Goal: Task Accomplishment & Management: Use online tool/utility

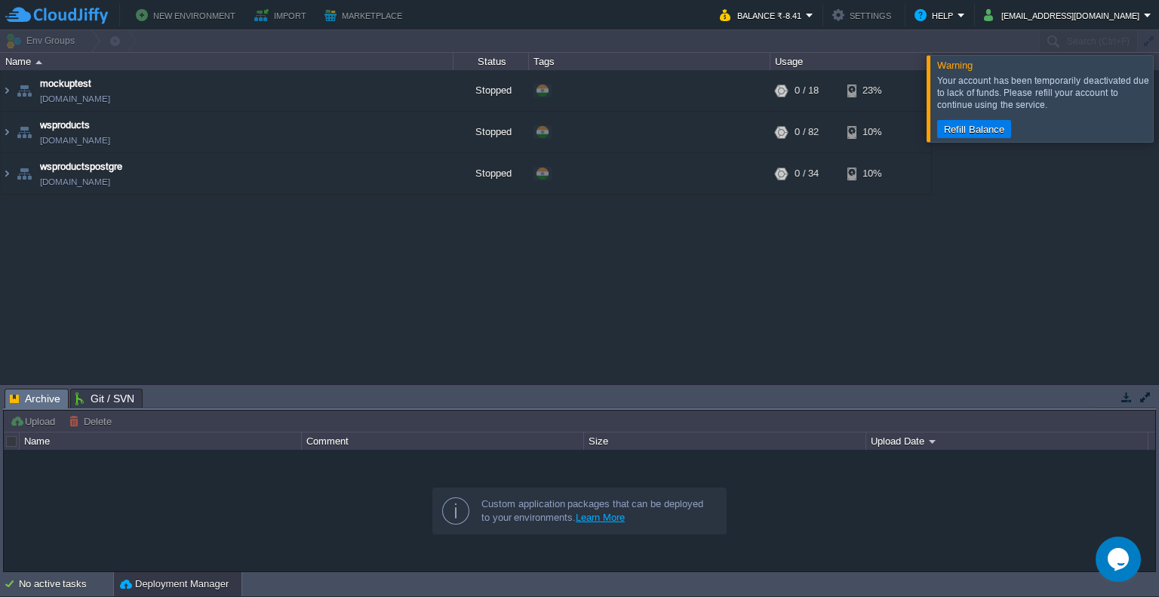
click at [1158, 111] on div at bounding box center [1177, 98] width 0 height 86
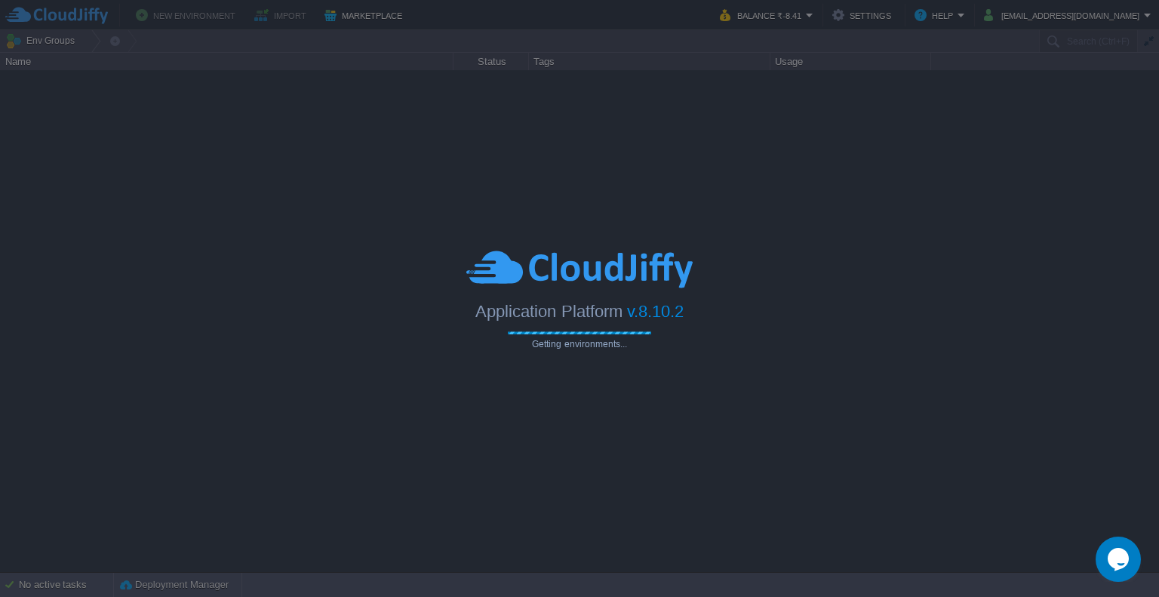
type input "Search (Ctrl+F)"
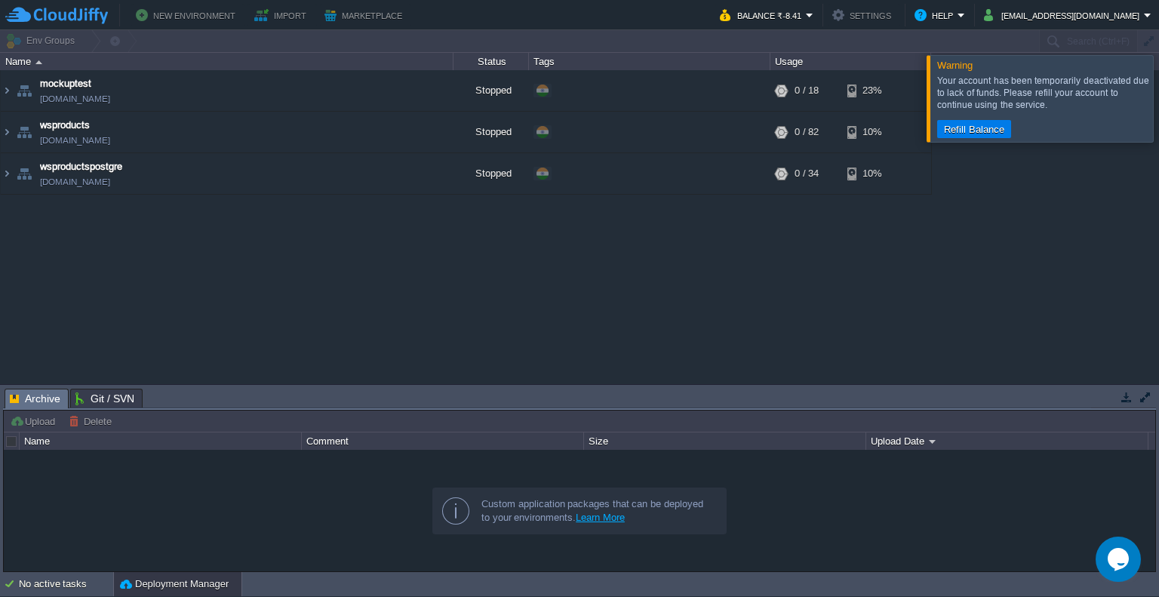
click at [1158, 128] on div at bounding box center [1177, 98] width 0 height 86
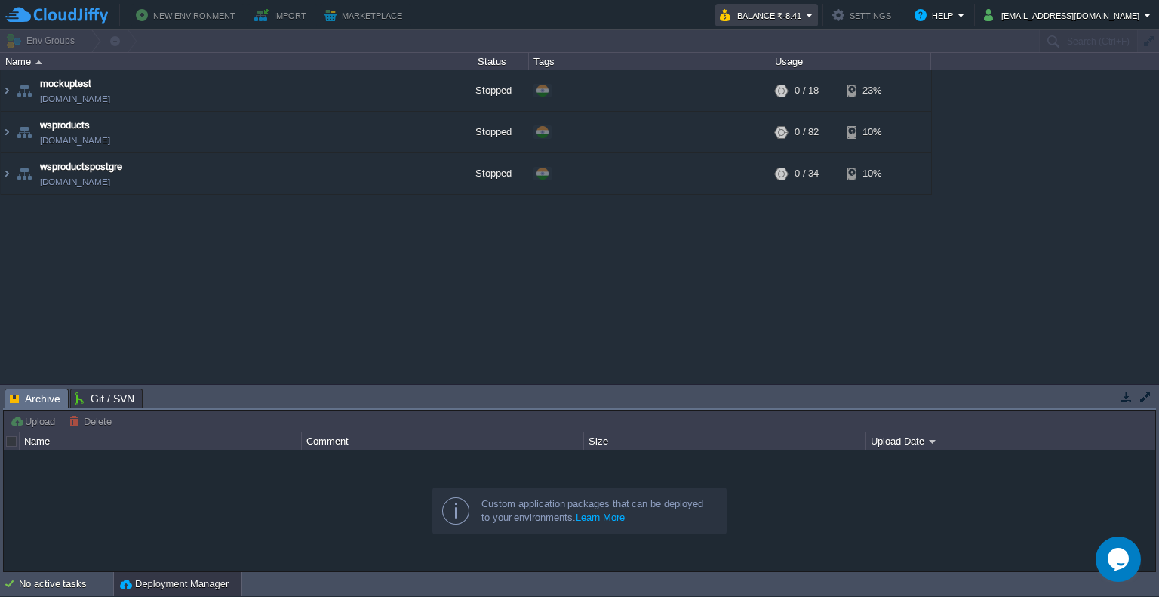
click at [806, 17] on button "Balance ₹-8.41" at bounding box center [763, 15] width 86 height 18
click at [644, 306] on div "mockuptest mockuptest.cloudjiffy.net Stopped + Add to Env Group RAM 0% CPU 0% 0…" at bounding box center [579, 227] width 1159 height 314
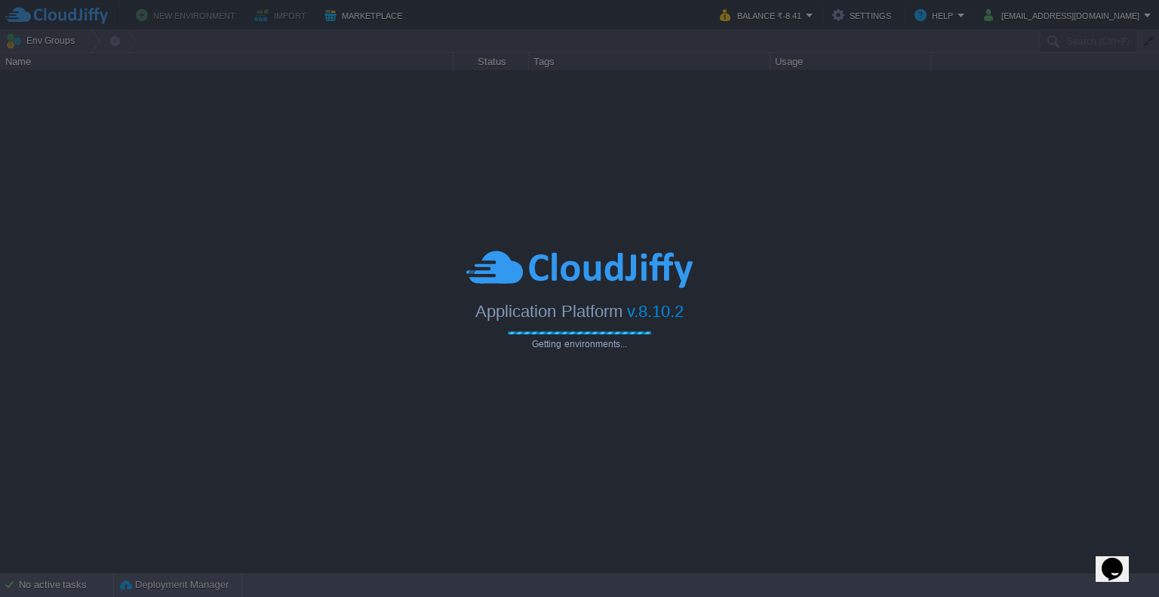
type input "Search (Ctrl+F)"
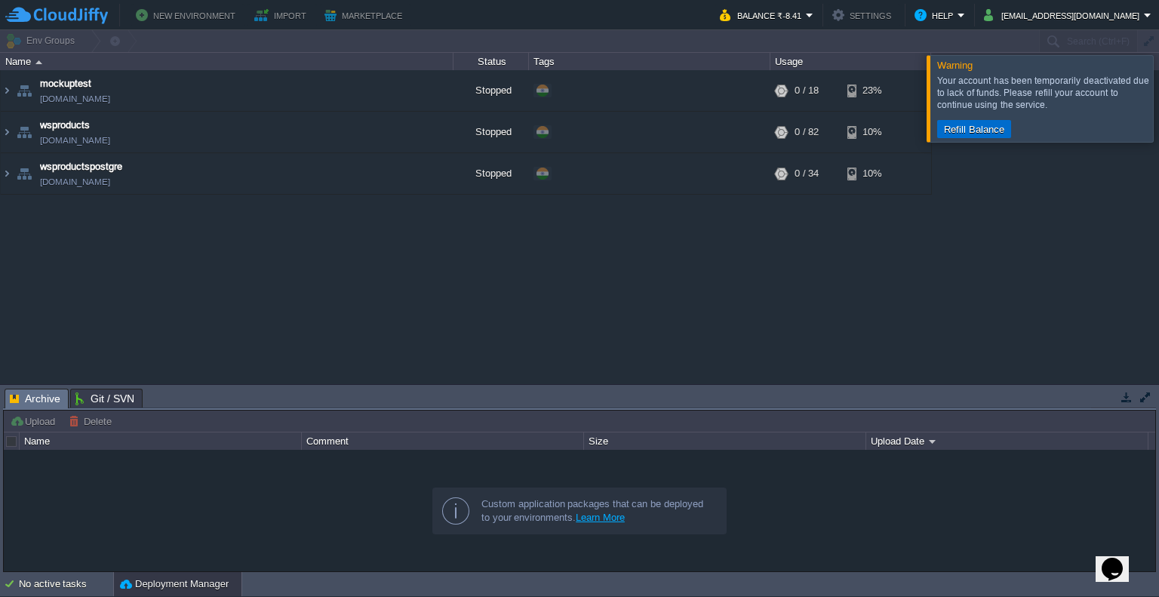
click at [973, 126] on button "Refill Balance" at bounding box center [973, 129] width 69 height 14
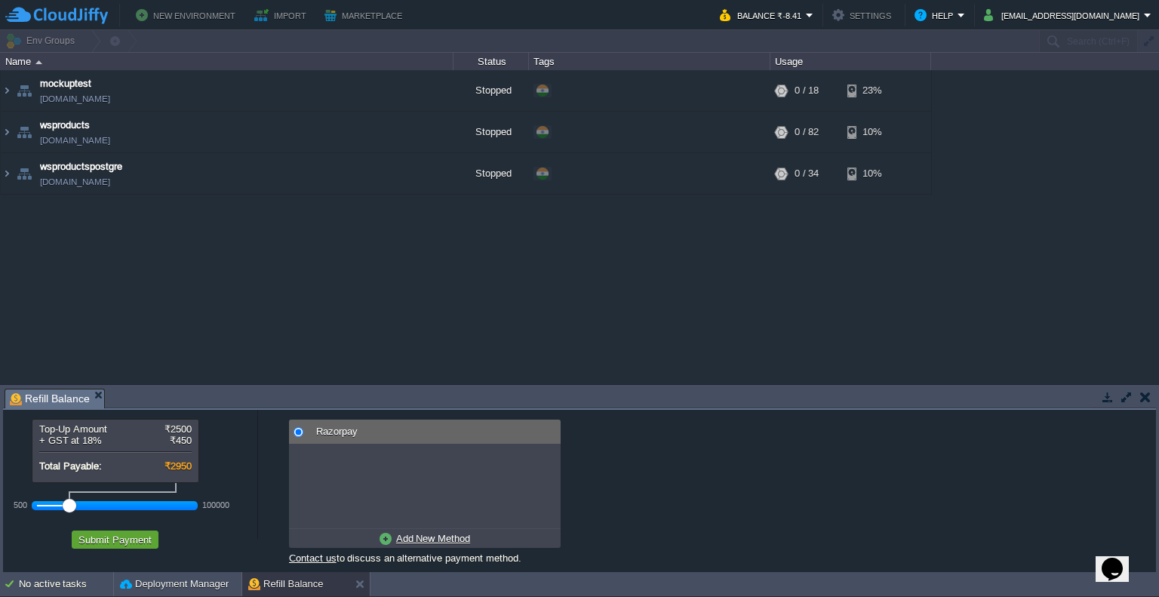
scroll to position [27, 0]
drag, startPoint x: 67, startPoint y: 501, endPoint x: 25, endPoint y: 501, distance: 42.3
click at [32, 501] on div "500 100000" at bounding box center [115, 505] width 166 height 25
click at [125, 539] on button "Submit Payment" at bounding box center [115, 540] width 82 height 14
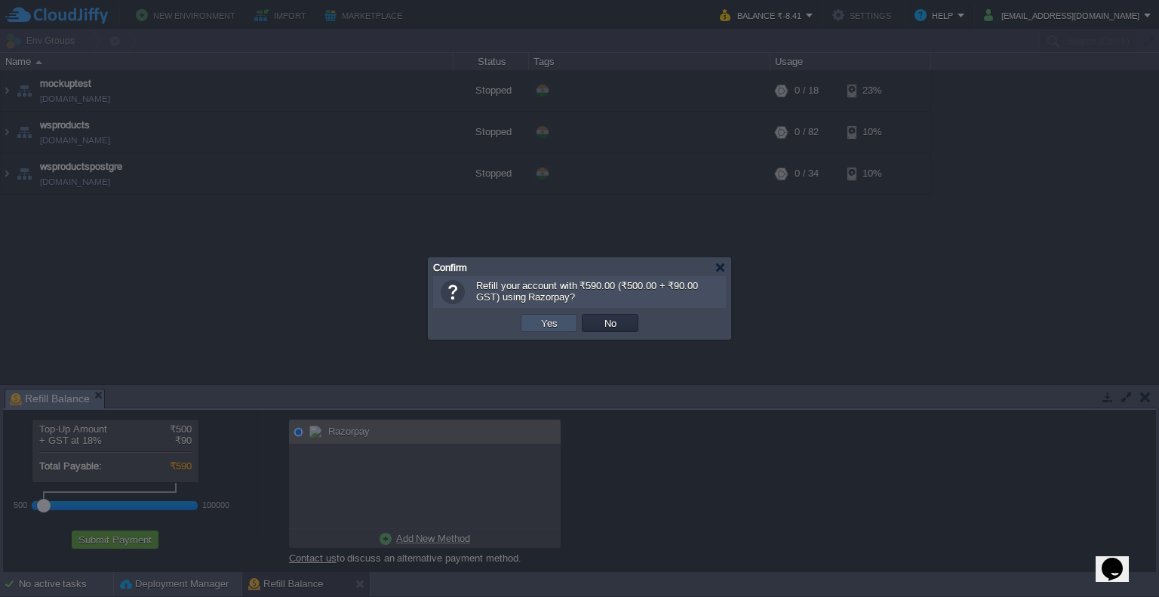
click at [559, 321] on button "Yes" at bounding box center [549, 323] width 26 height 14
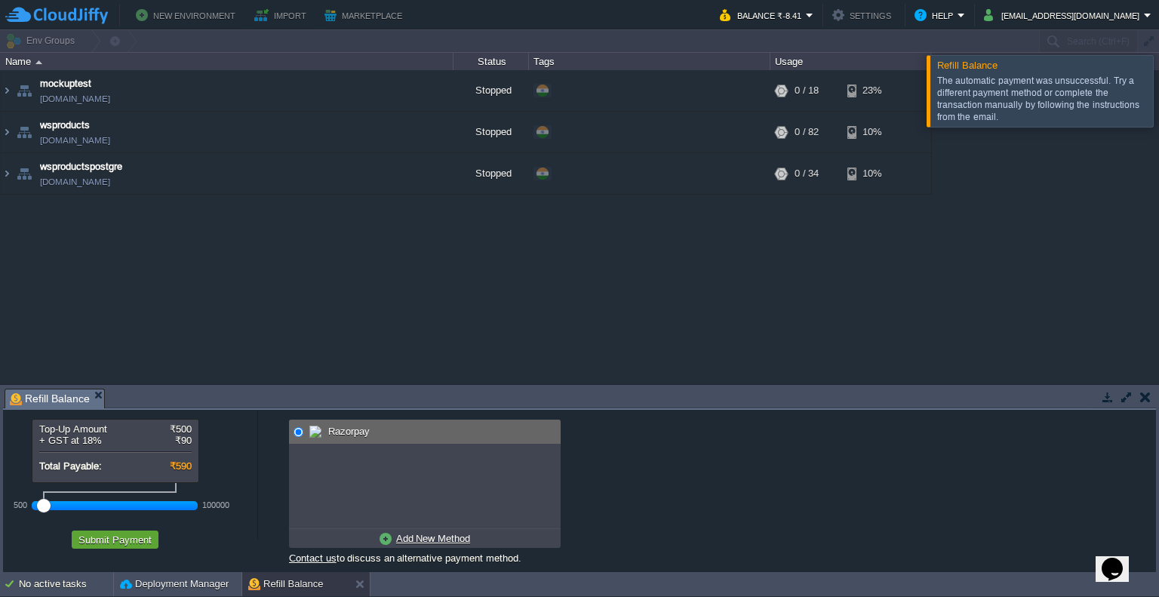
click at [1158, 95] on div at bounding box center [1177, 90] width 0 height 71
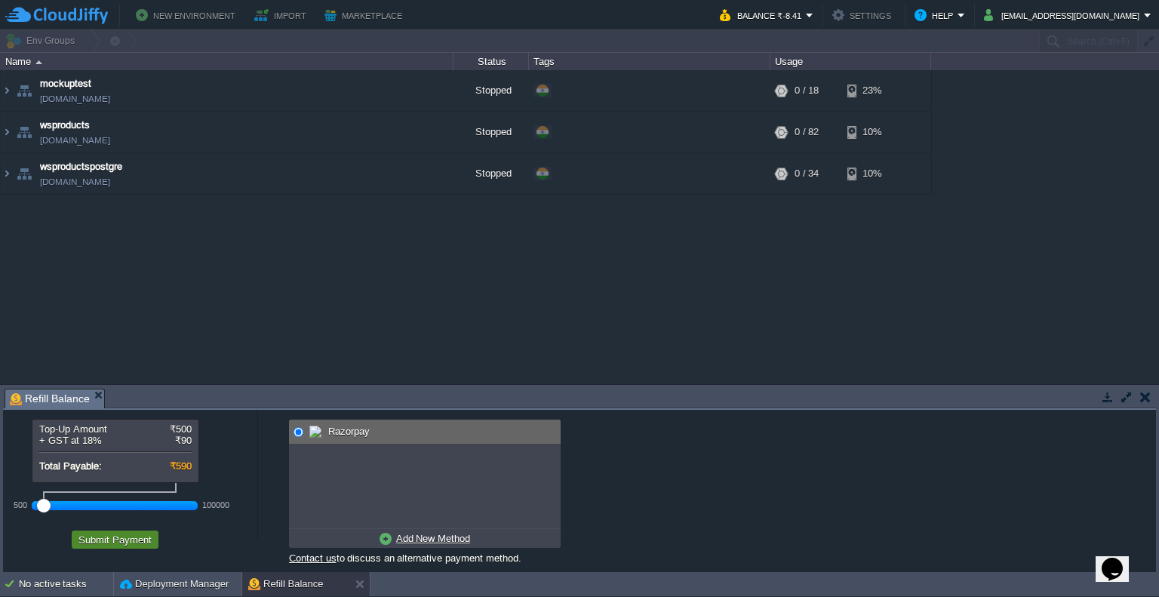
click at [138, 533] on button "Submit Payment" at bounding box center [115, 540] width 82 height 14
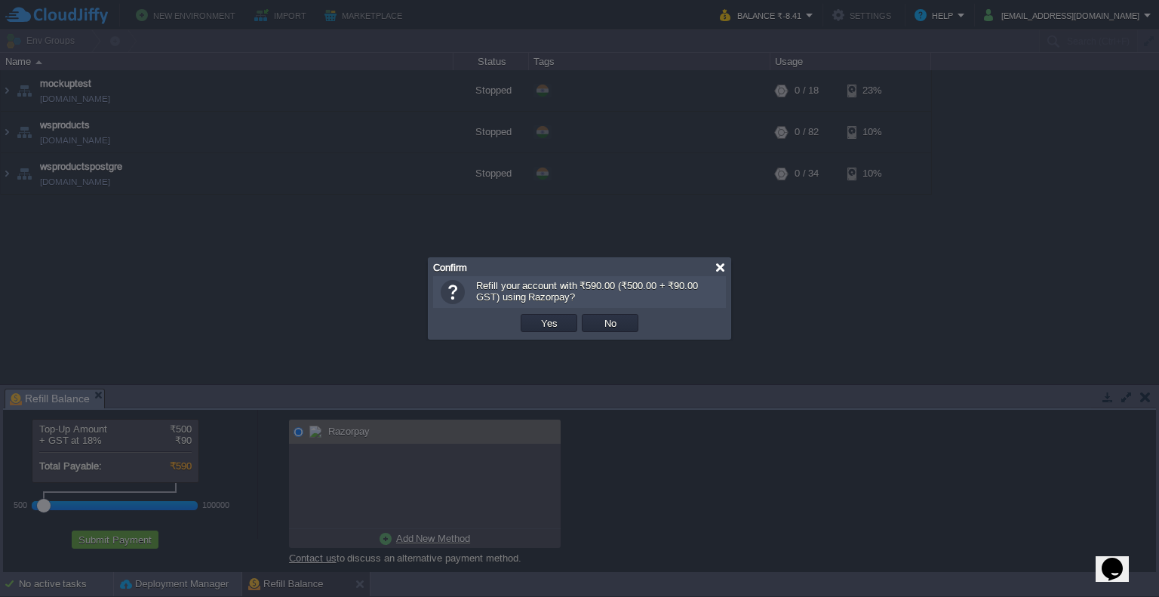
click at [720, 265] on div at bounding box center [720, 267] width 11 height 11
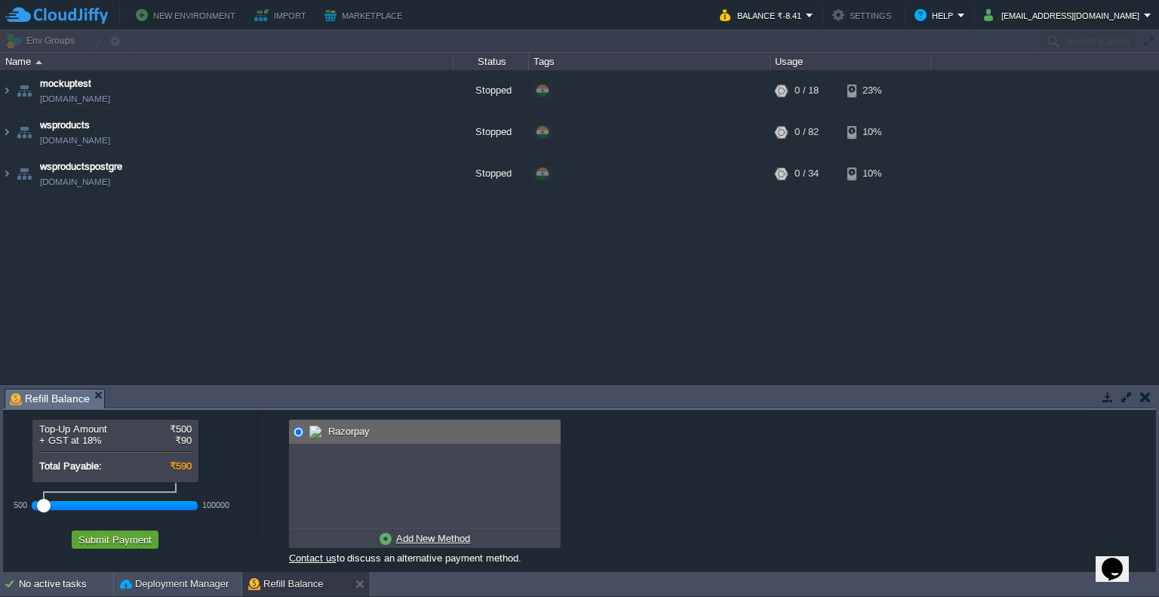
scroll to position [39, 0]
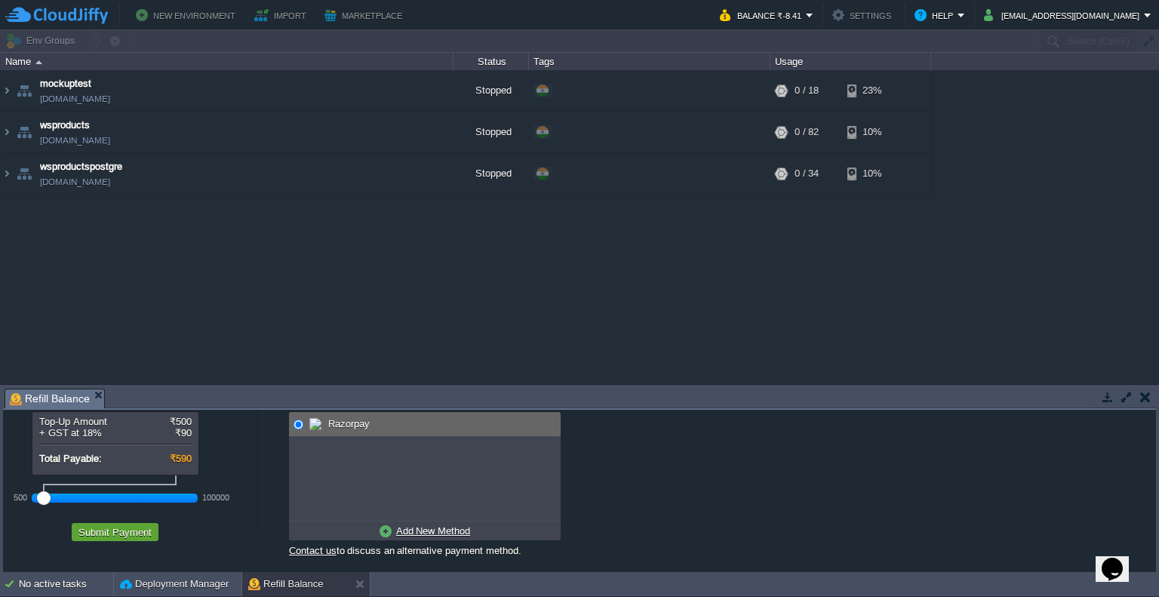
click at [321, 418] on img at bounding box center [315, 424] width 12 height 12
click at [448, 521] on link "Add New Method" at bounding box center [425, 530] width 98 height 19
radio input "true"
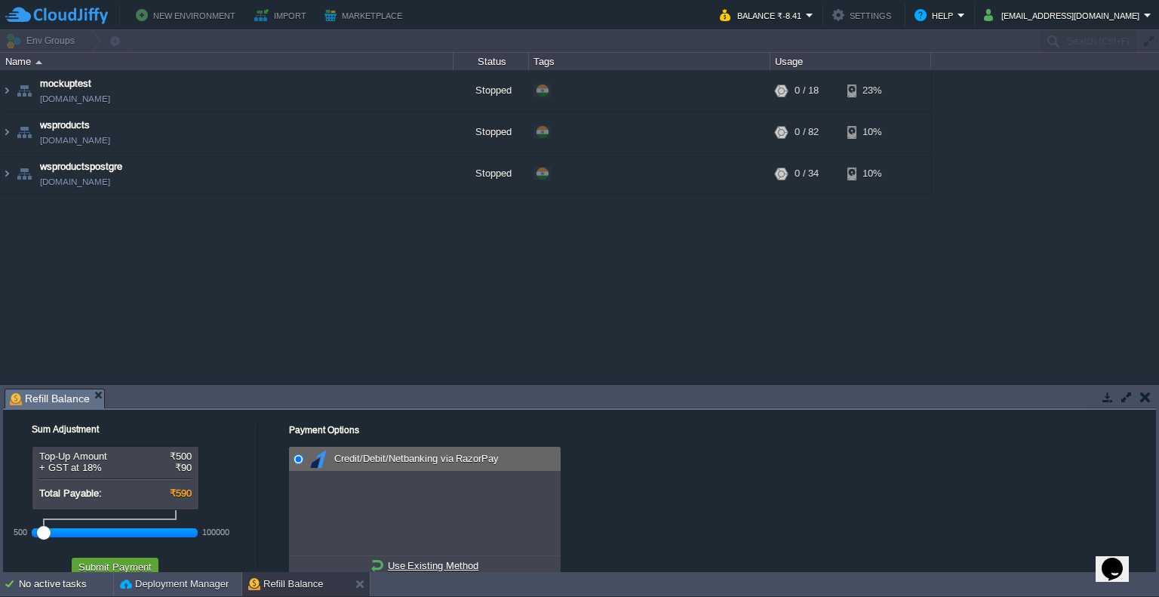
click at [299, 420] on div "Payment Options No payment methods available Razorpay Add New Method Credit/Deb…" at bounding box center [705, 508] width 893 height 197
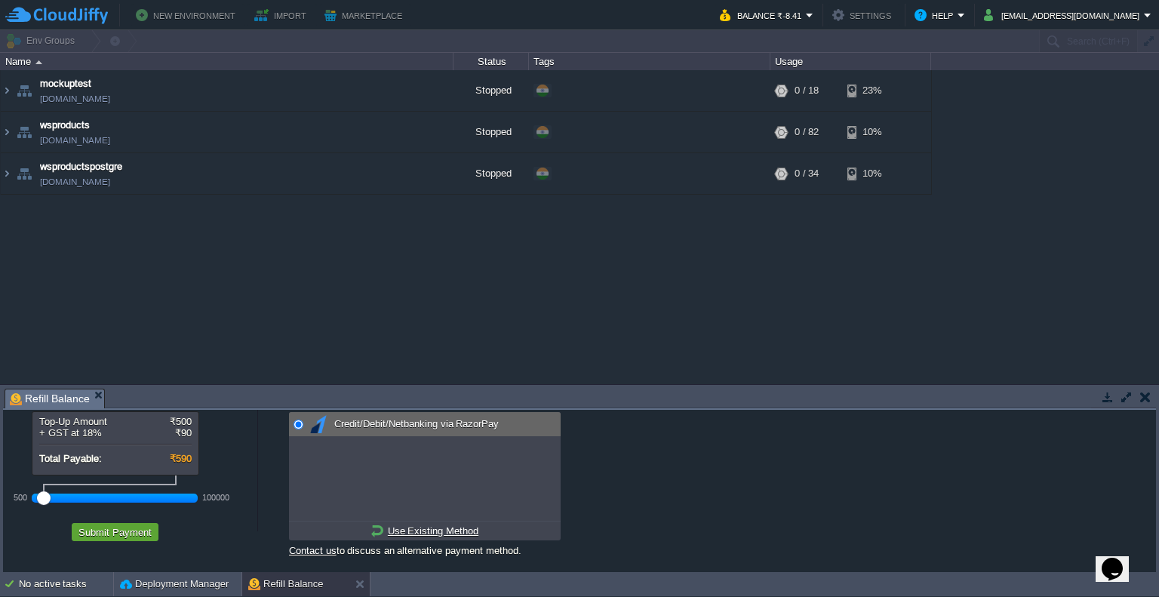
scroll to position [39, 0]
click at [109, 530] on button "Submit Payment" at bounding box center [115, 532] width 82 height 14
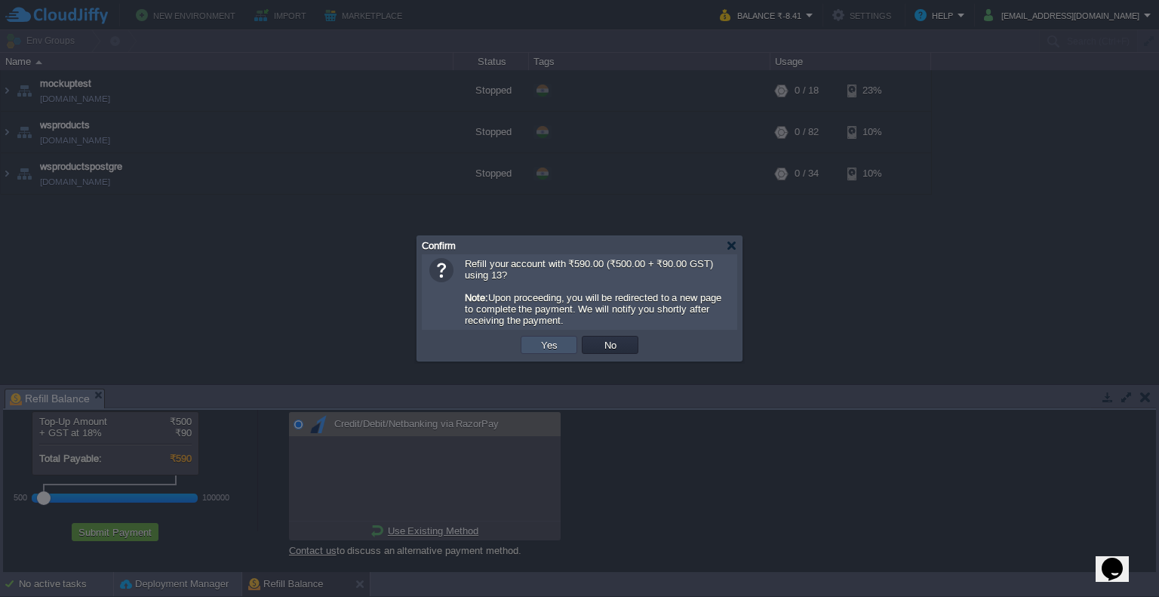
click at [555, 344] on button "Yes" at bounding box center [549, 345] width 26 height 14
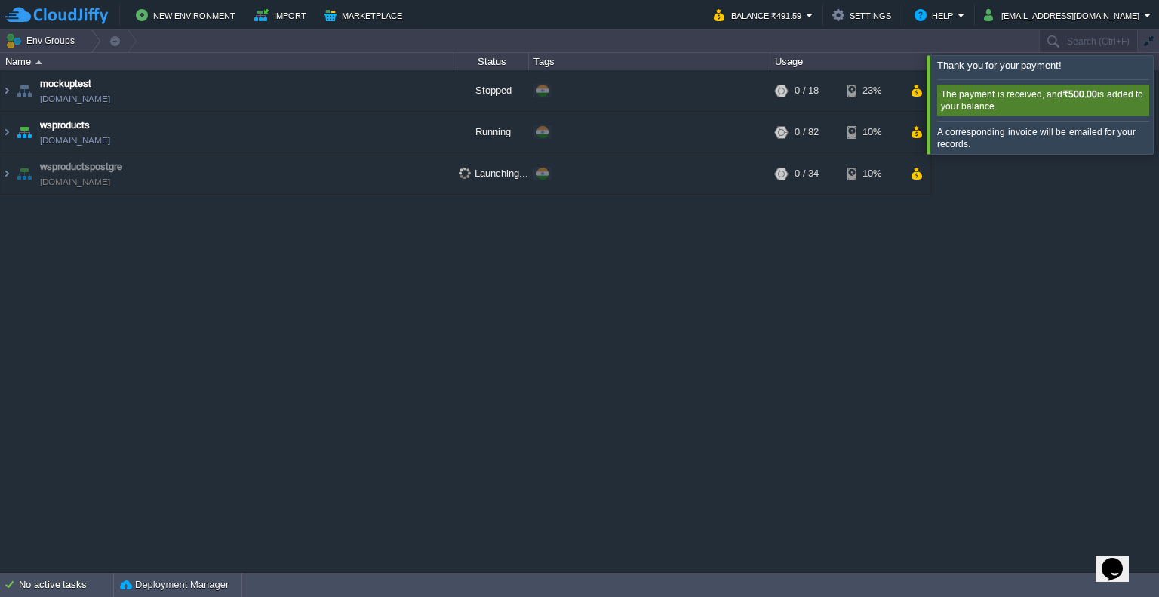
click at [1158, 124] on div at bounding box center [1177, 104] width 0 height 98
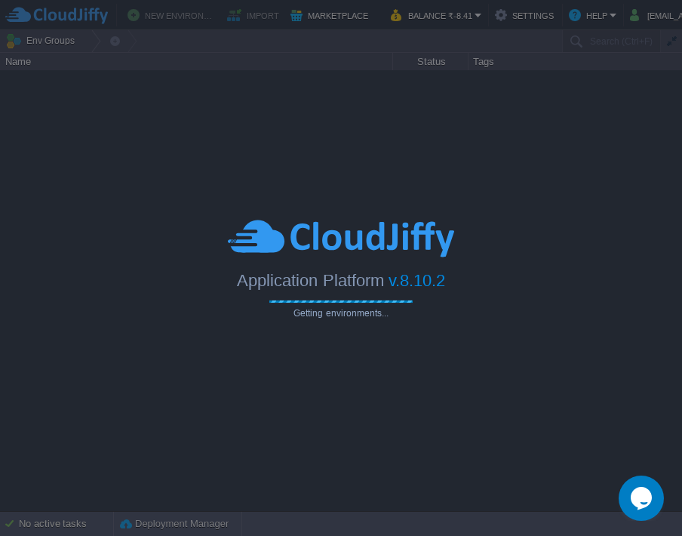
type input "Search (Ctrl+F)"
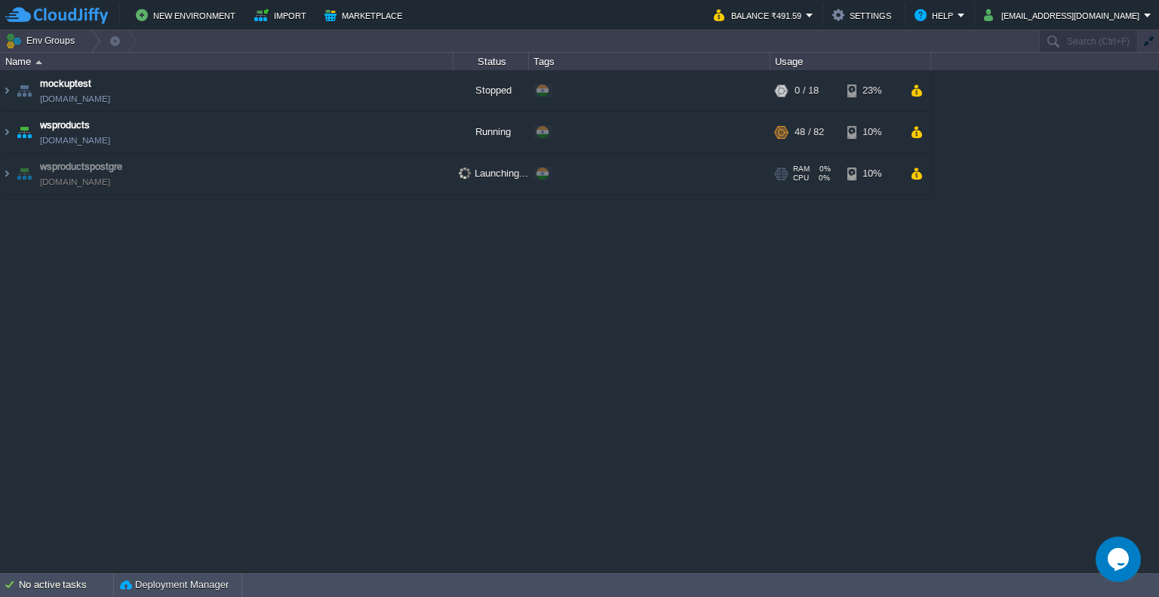
click at [432, 167] on td "wsproductspostgre [DOMAIN_NAME]" at bounding box center [227, 173] width 453 height 41
click at [297, 171] on td "wsproductspostgre [DOMAIN_NAME]" at bounding box center [227, 173] width 453 height 41
click at [708, 186] on div "+ Add to Env Group" at bounding box center [649, 174] width 236 height 42
click at [337, 165] on td "wsproductspostgre [DOMAIN_NAME]" at bounding box center [227, 173] width 453 height 41
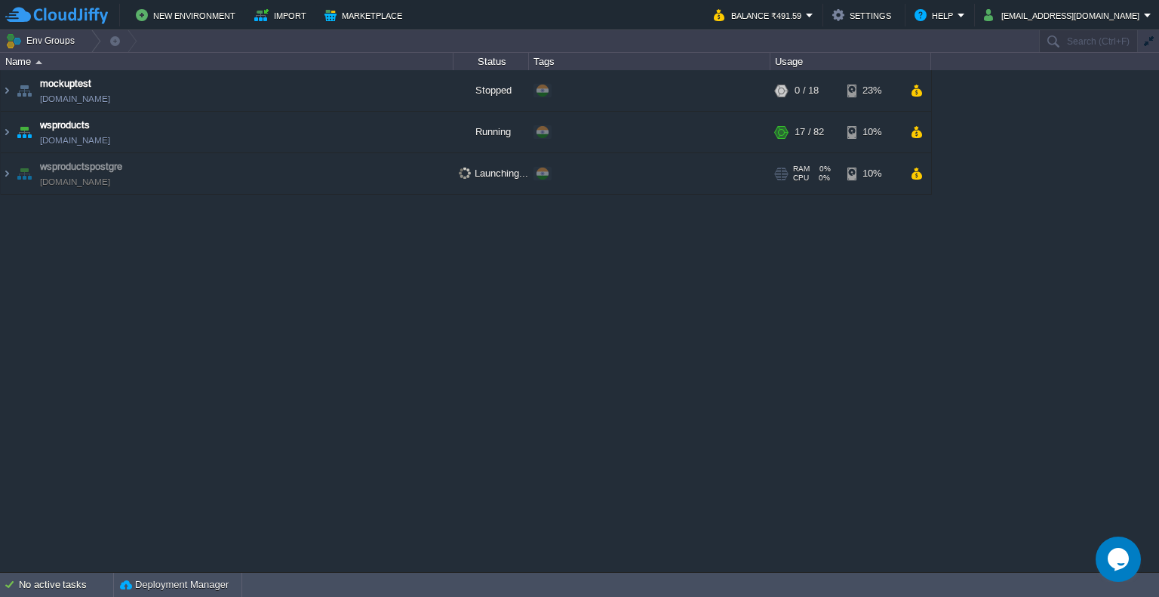
click at [337, 165] on td "wsproductspostgre wsproductspostgre.cloudjiffy.net" at bounding box center [227, 173] width 453 height 41
click at [390, 140] on td at bounding box center [393, 132] width 23 height 23
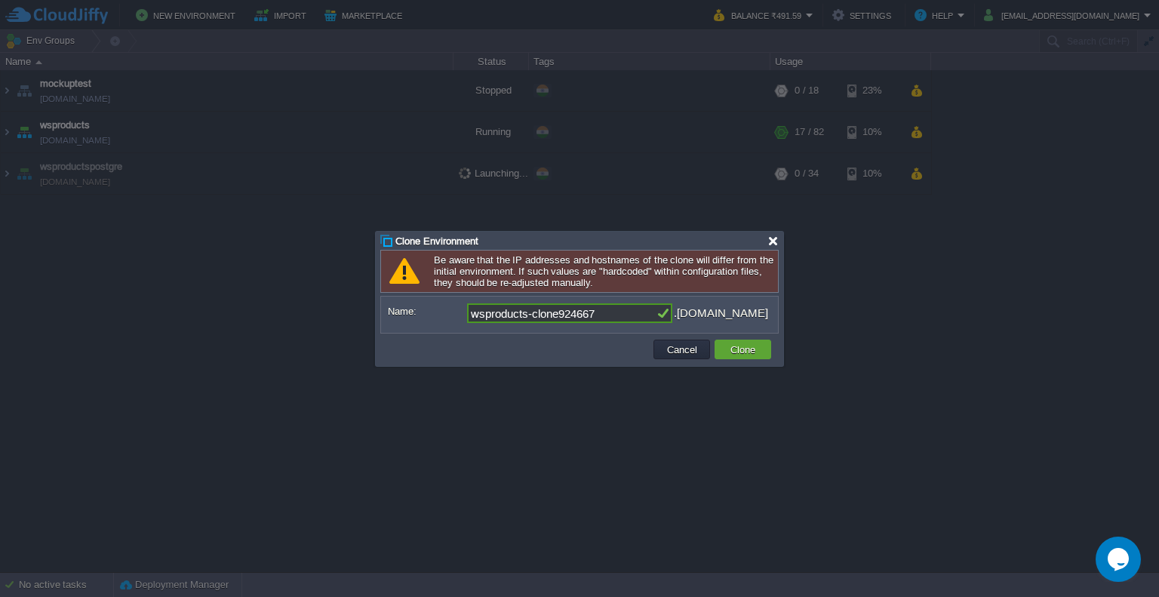
click at [773, 244] on div at bounding box center [772, 240] width 11 height 11
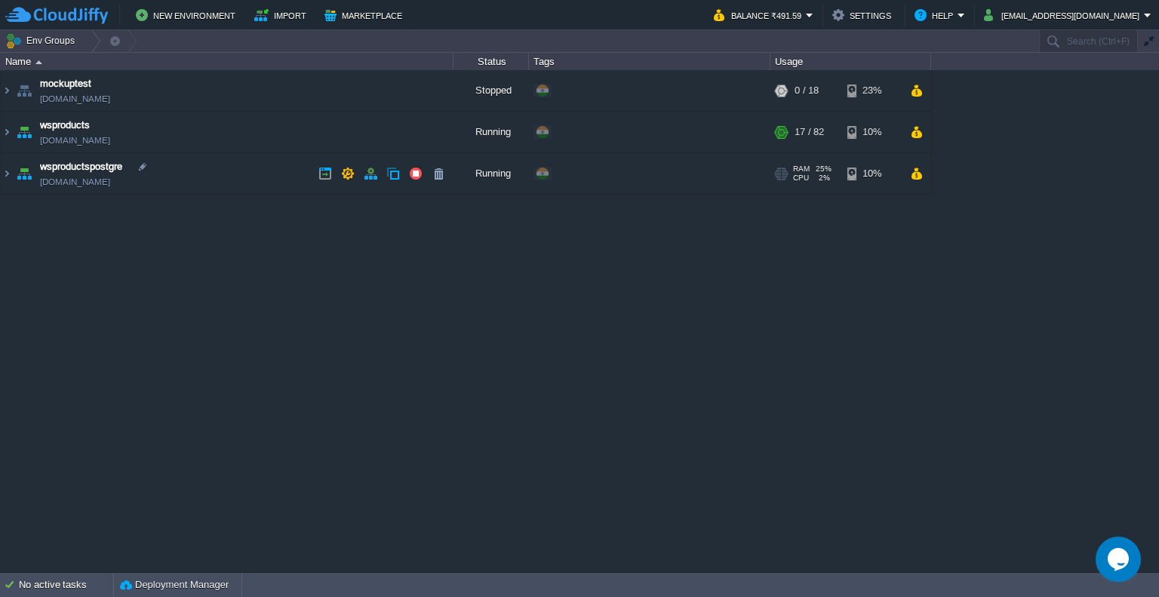
click at [458, 181] on div "Running" at bounding box center [490, 173] width 75 height 41
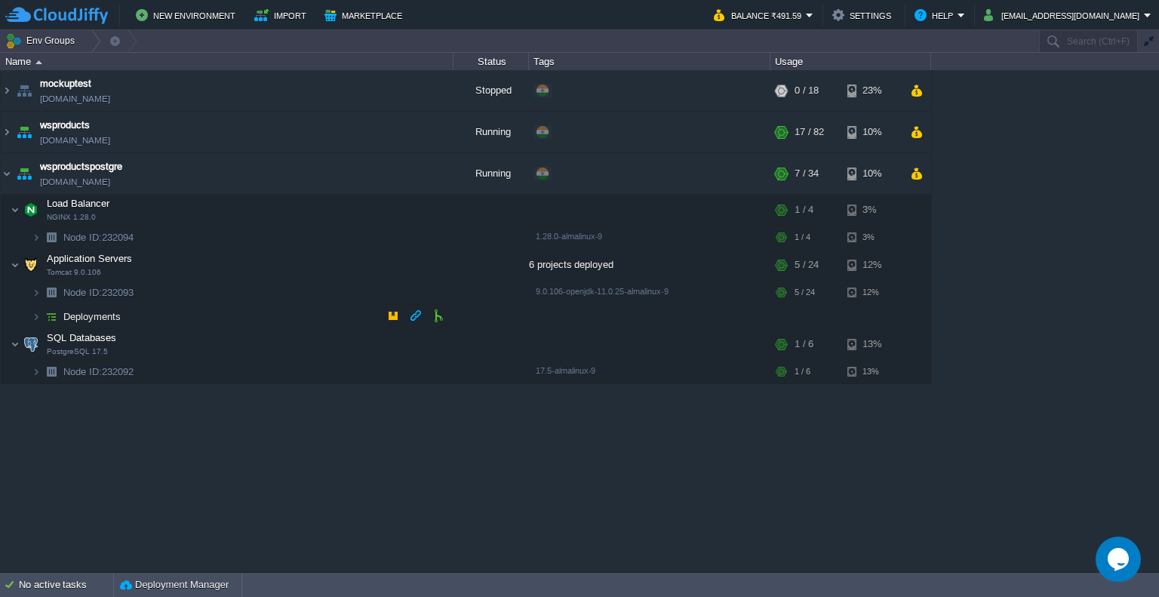
click at [190, 317] on td "Deployments" at bounding box center [227, 317] width 453 height 24
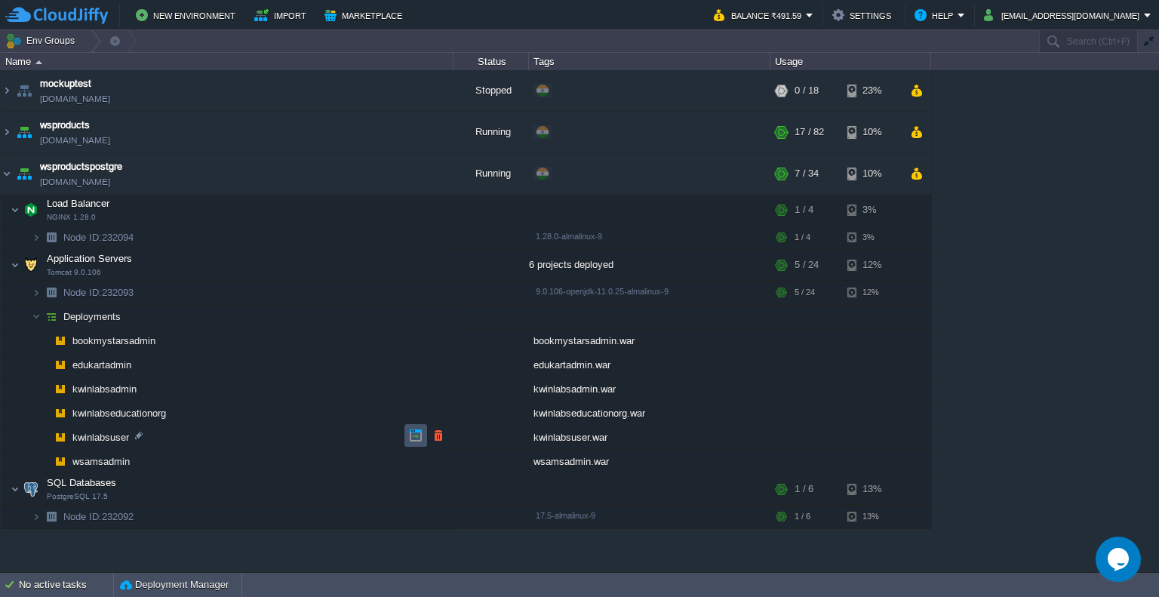
click at [415, 434] on button "button" at bounding box center [416, 436] width 14 height 14
click at [289, 265] on button "button" at bounding box center [295, 264] width 14 height 14
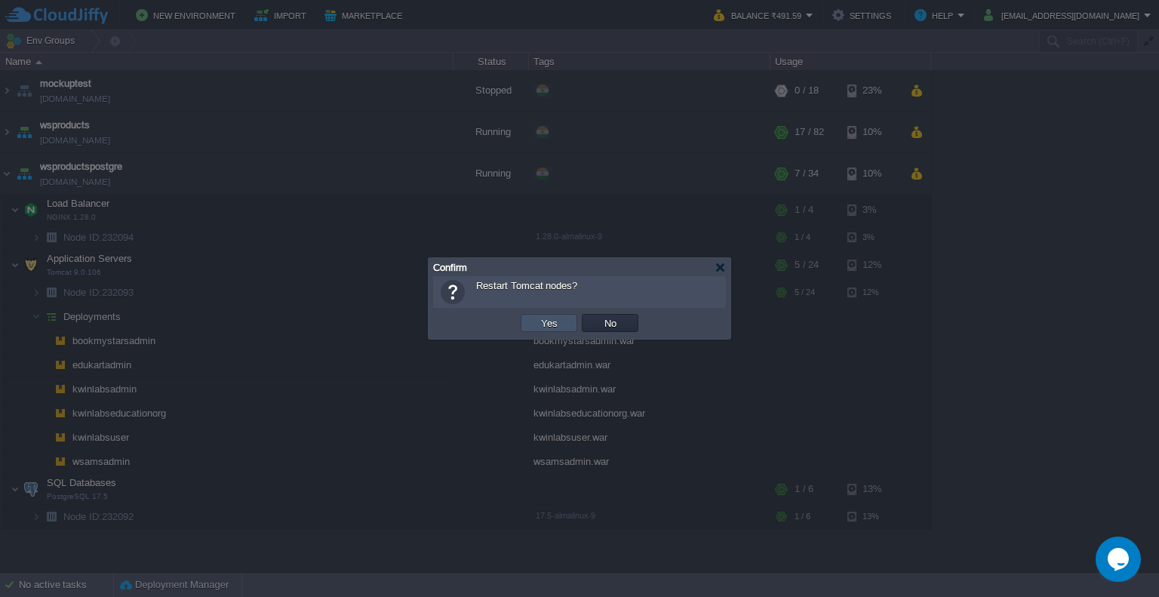
click at [560, 319] on button "Yes" at bounding box center [549, 323] width 26 height 14
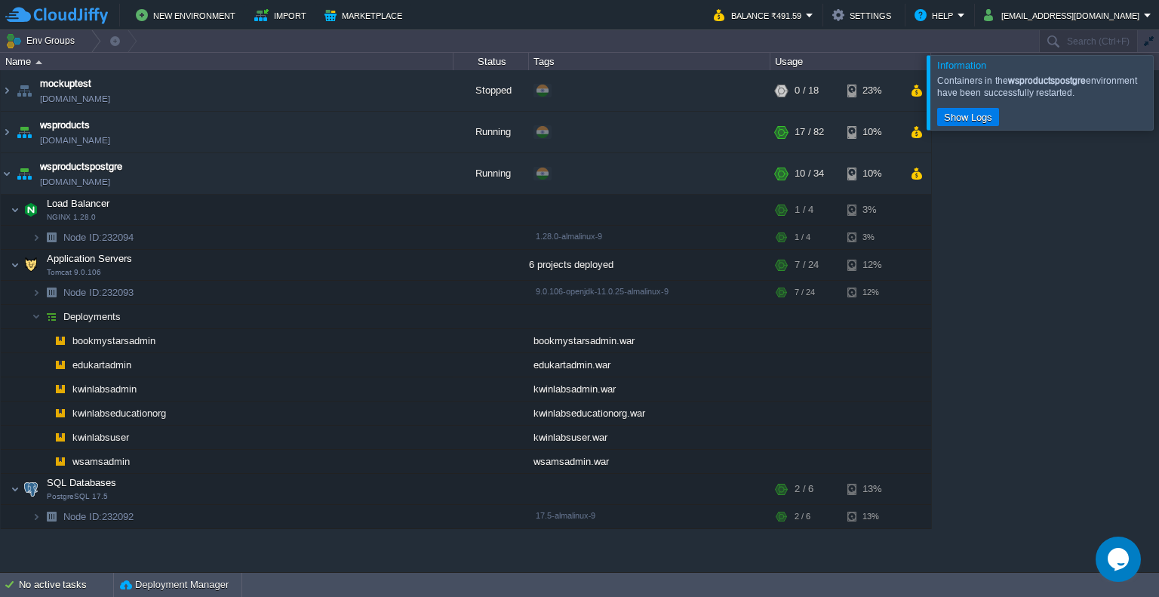
click at [1158, 100] on div at bounding box center [1177, 92] width 0 height 74
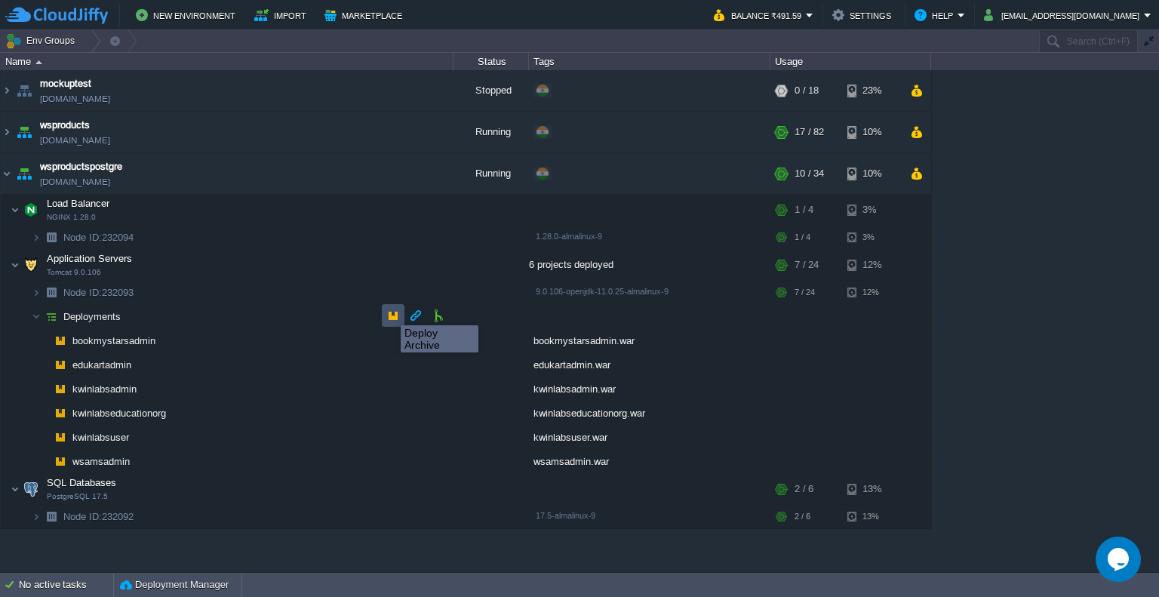
click at [389, 312] on button "button" at bounding box center [393, 316] width 14 height 14
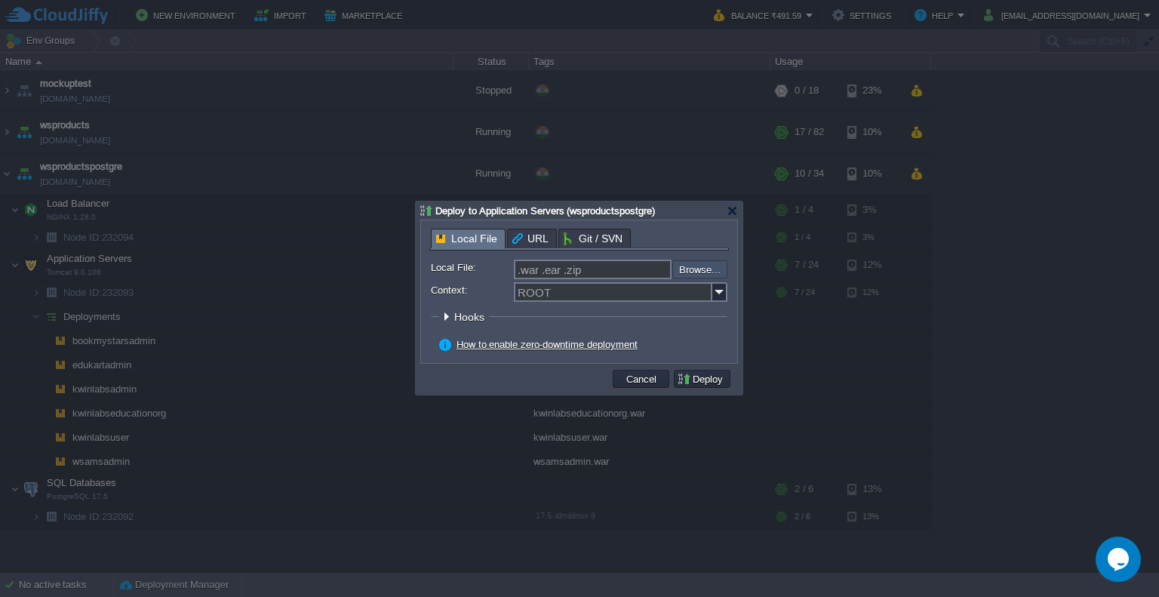
click at [702, 265] on input "file" at bounding box center [631, 269] width 191 height 18
type input "C:\fakepath\kwinlabsadmin.war"
type input "kwinlabsadmin.war"
click at [723, 294] on img at bounding box center [719, 292] width 15 height 20
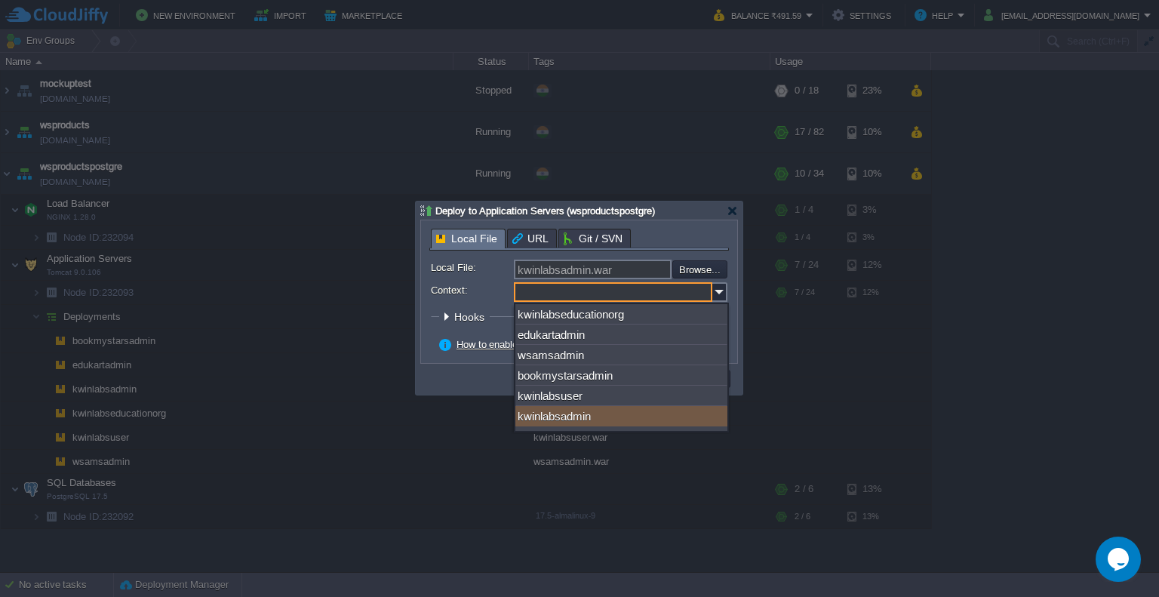
click at [587, 422] on div "kwinlabsadmin" at bounding box center [621, 416] width 212 height 20
type input "kwinlabsadmin"
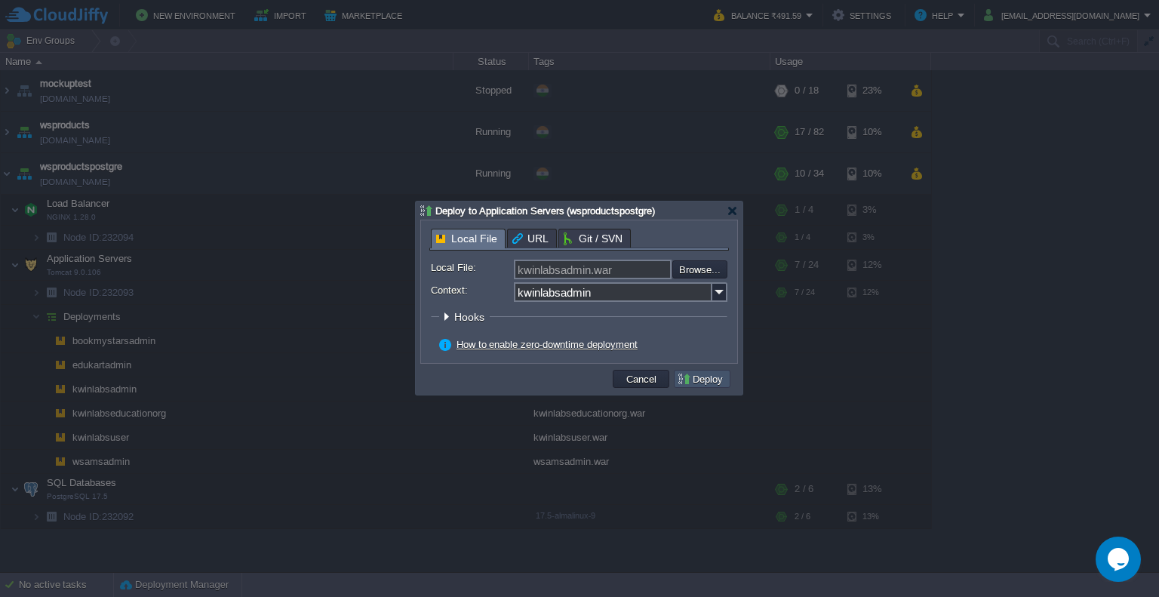
click at [718, 380] on button "Deploy" at bounding box center [702, 379] width 51 height 14
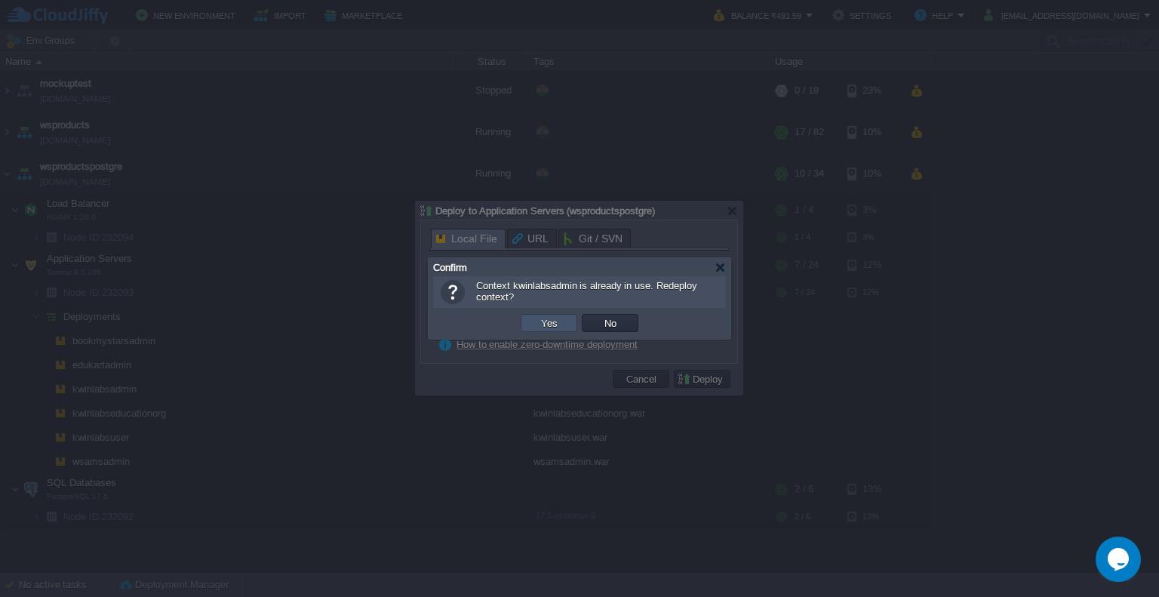
click at [552, 321] on button "Yes" at bounding box center [549, 323] width 26 height 14
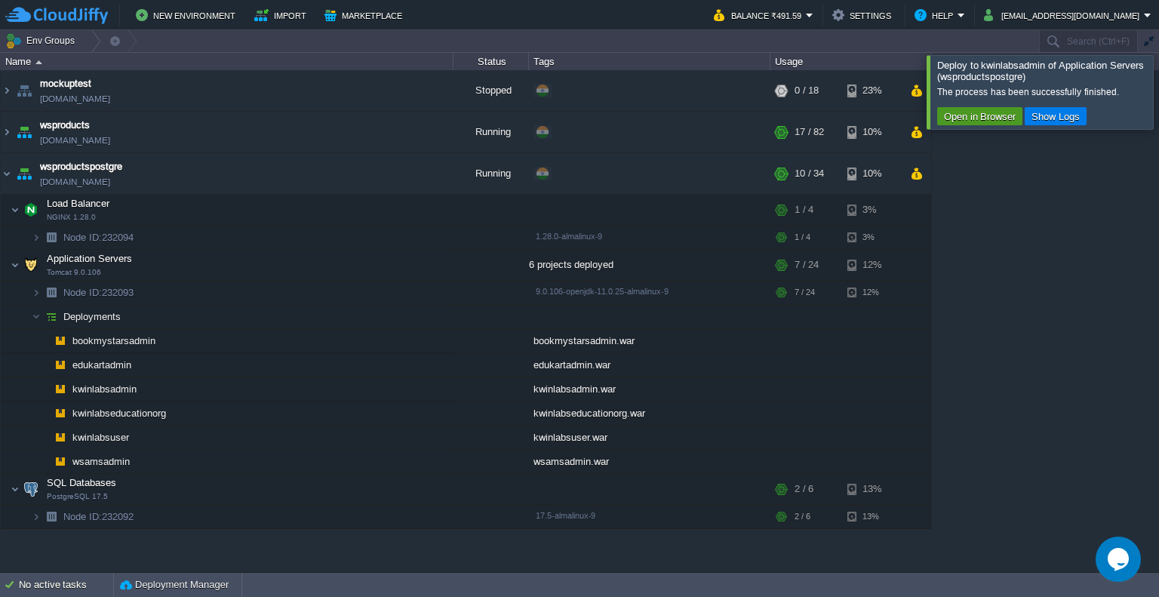
click at [993, 112] on button "Open in Browser" at bounding box center [979, 116] width 81 height 14
